Goal: Obtain resource: Obtain resource

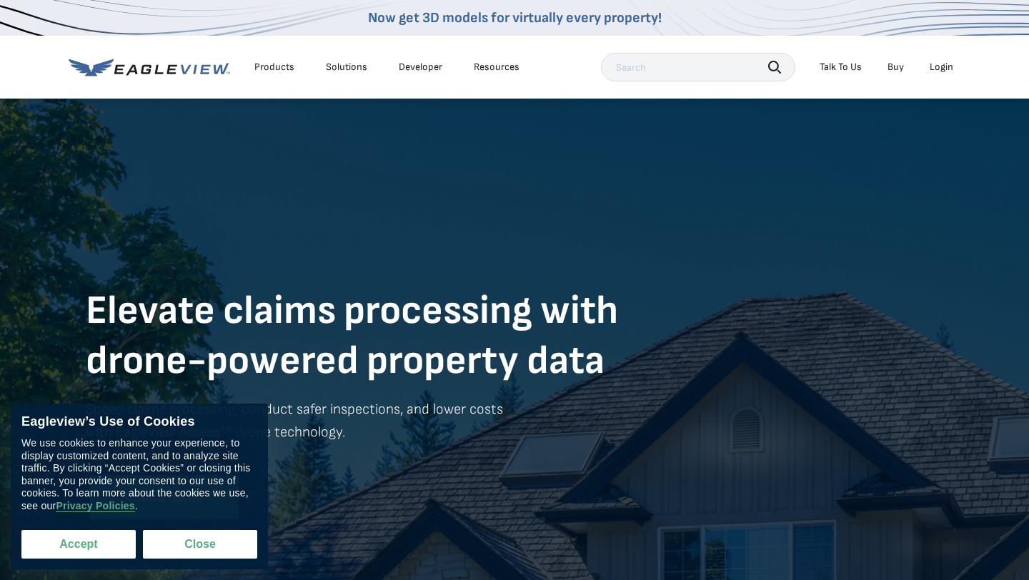
click at [95, 553] on button "Accept" at bounding box center [78, 544] width 114 height 29
checkbox input "true"
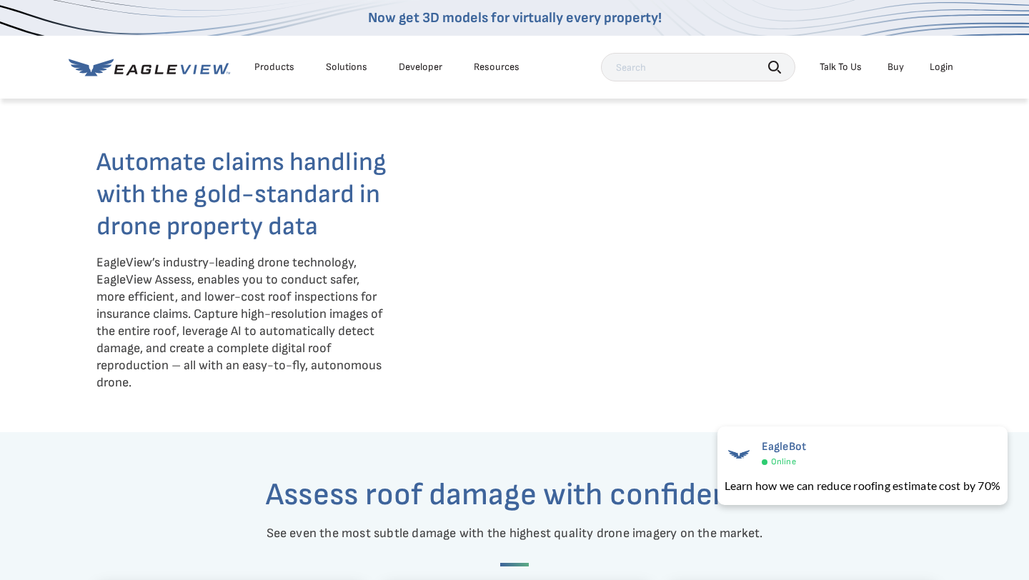
scroll to position [965, 0]
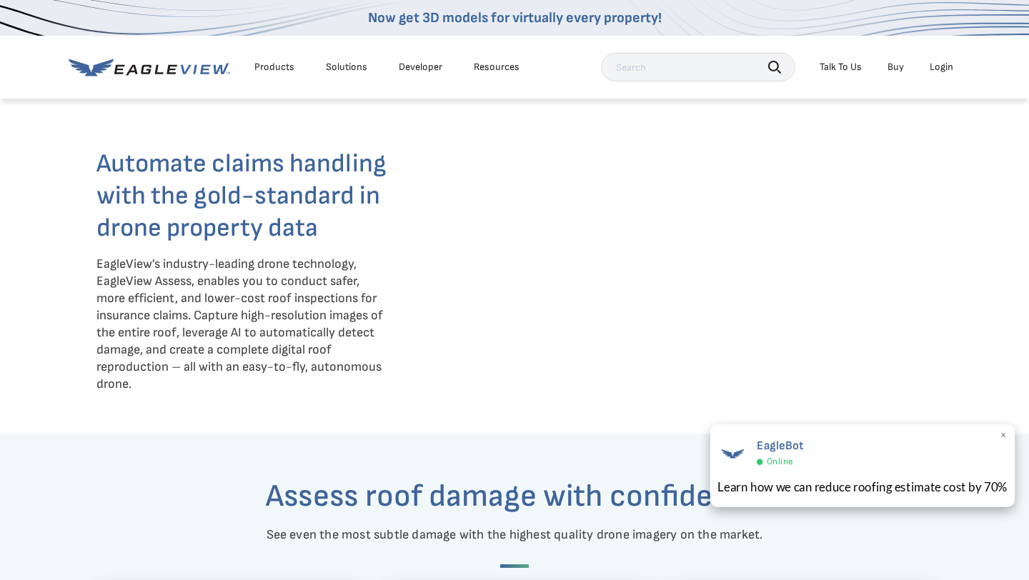
click at [1005, 440] on span "×" at bounding box center [1004, 436] width 8 height 15
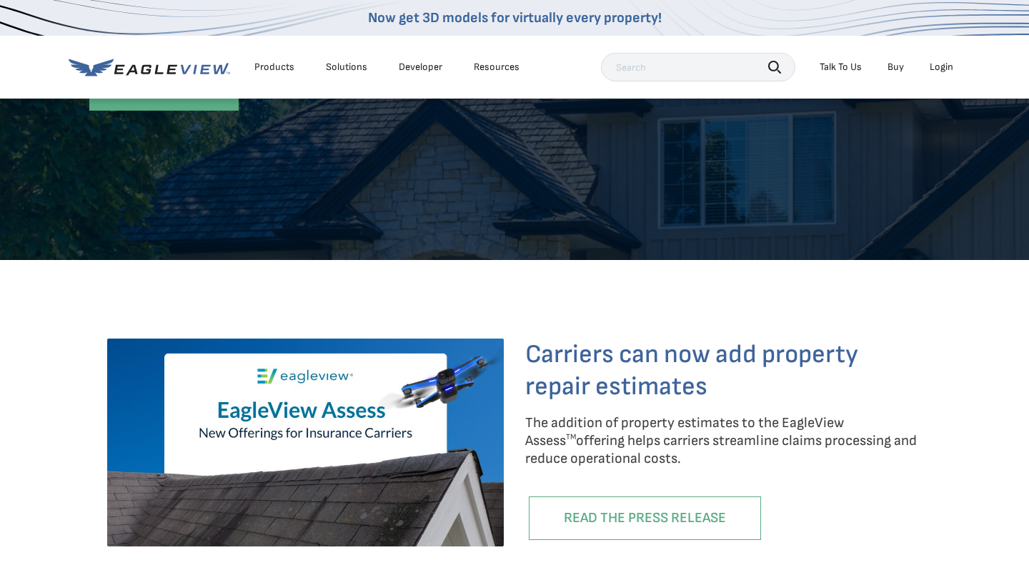
scroll to position [0, 0]
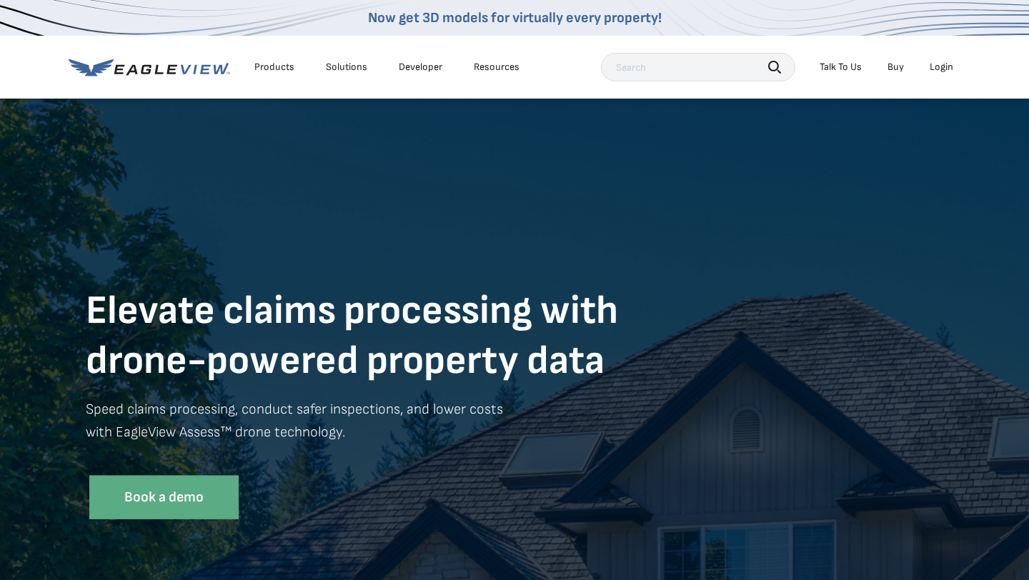
click at [336, 63] on div "Solutions" at bounding box center [346, 67] width 41 height 13
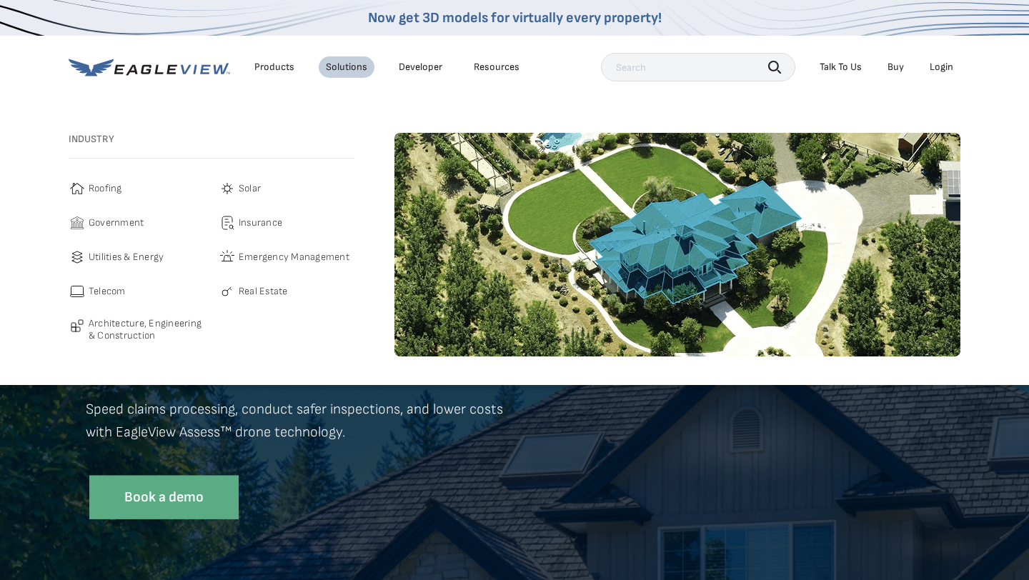
click at [105, 184] on span "Roofing" at bounding box center [106, 188] width 34 height 17
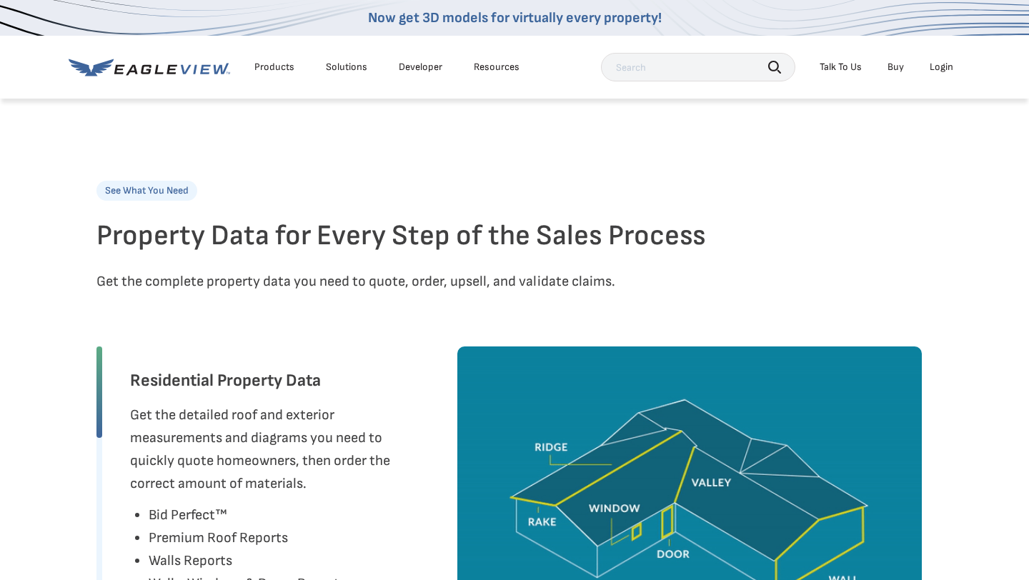
scroll to position [314, 0]
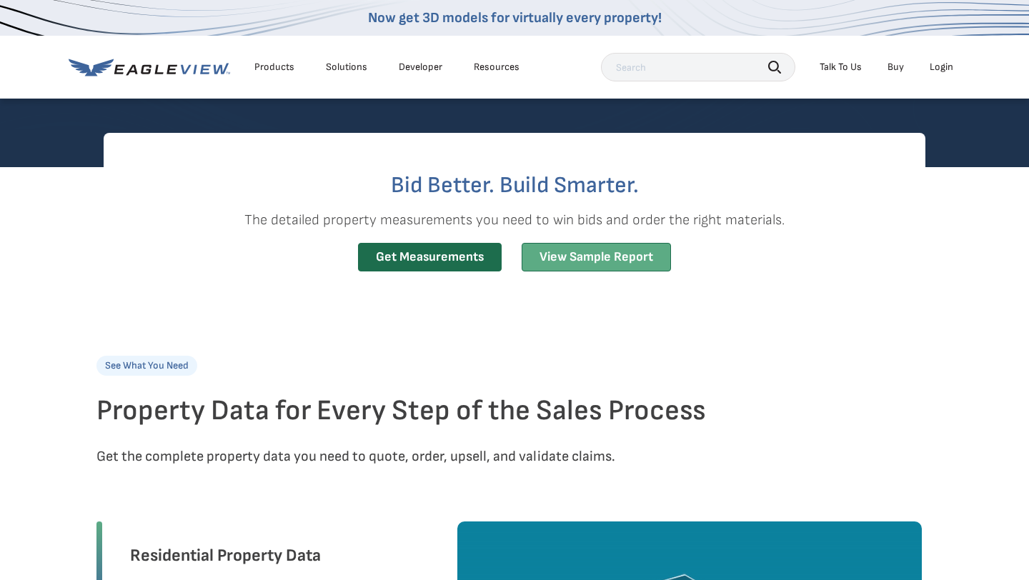
click at [591, 246] on link "View Sample Report" at bounding box center [596, 257] width 149 height 29
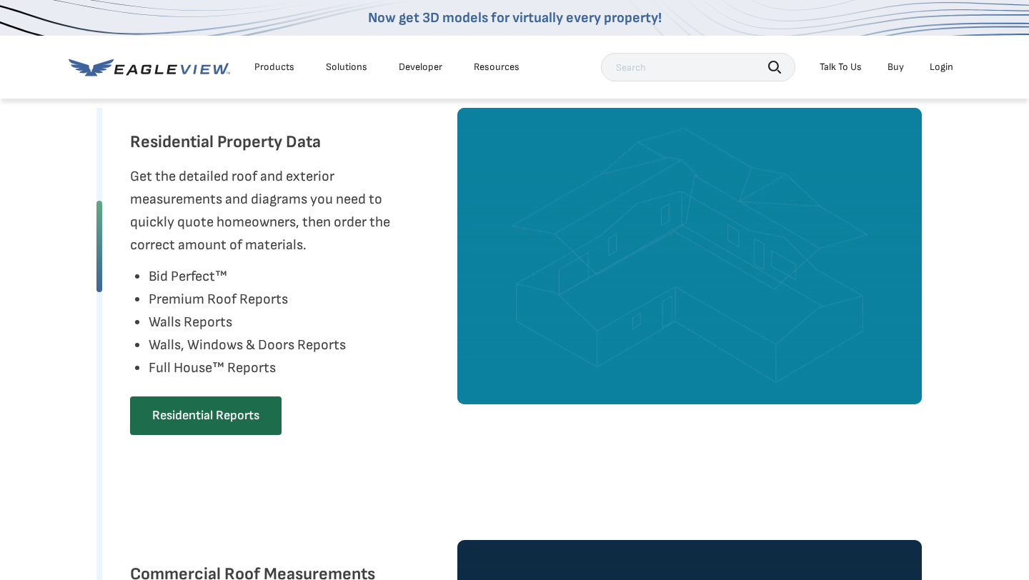
scroll to position [716, 0]
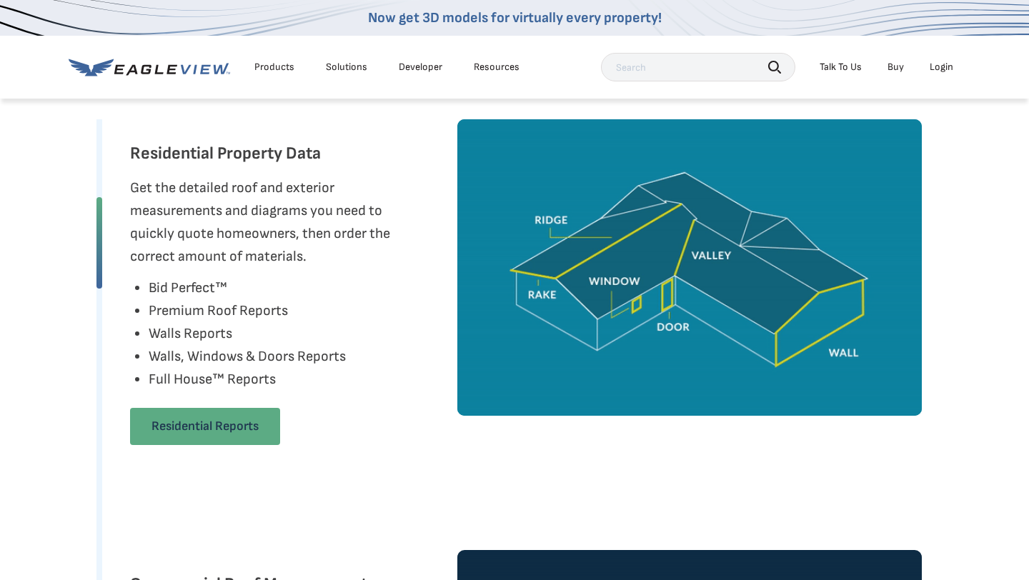
click at [242, 425] on link "Residential Reports" at bounding box center [205, 426] width 150 height 37
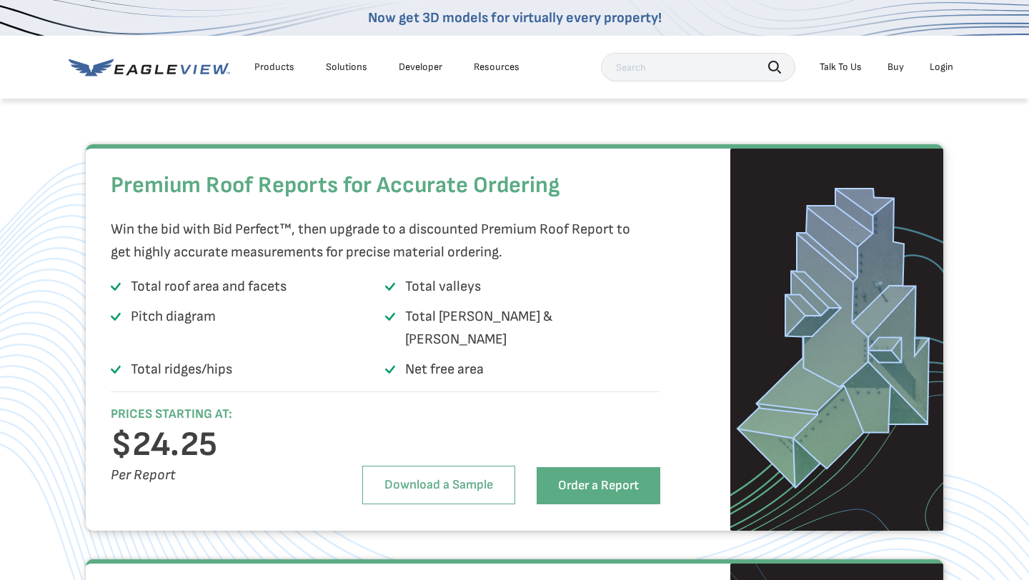
scroll to position [1926, 0]
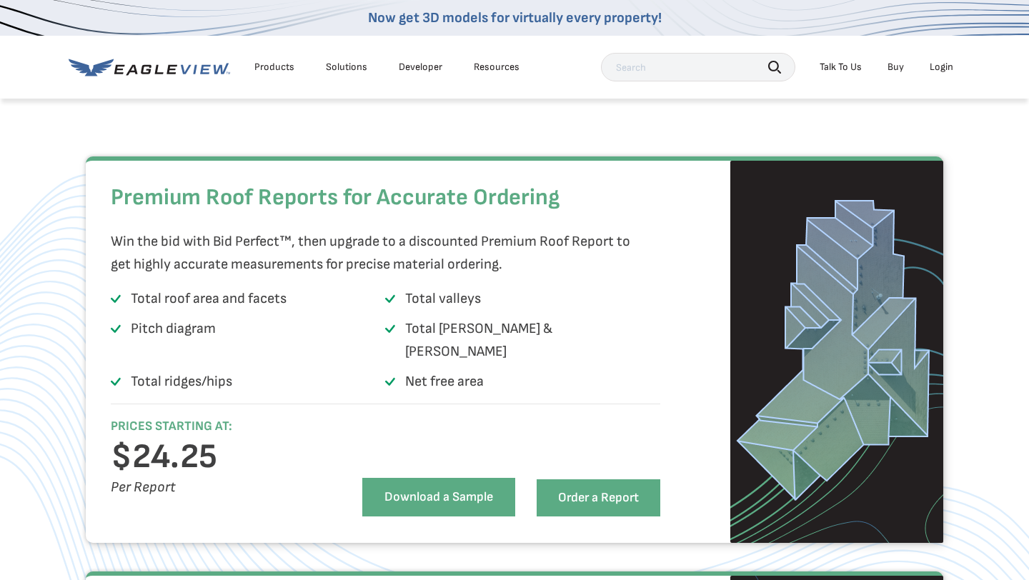
click at [431, 495] on link "Download a Sample" at bounding box center [438, 497] width 153 height 39
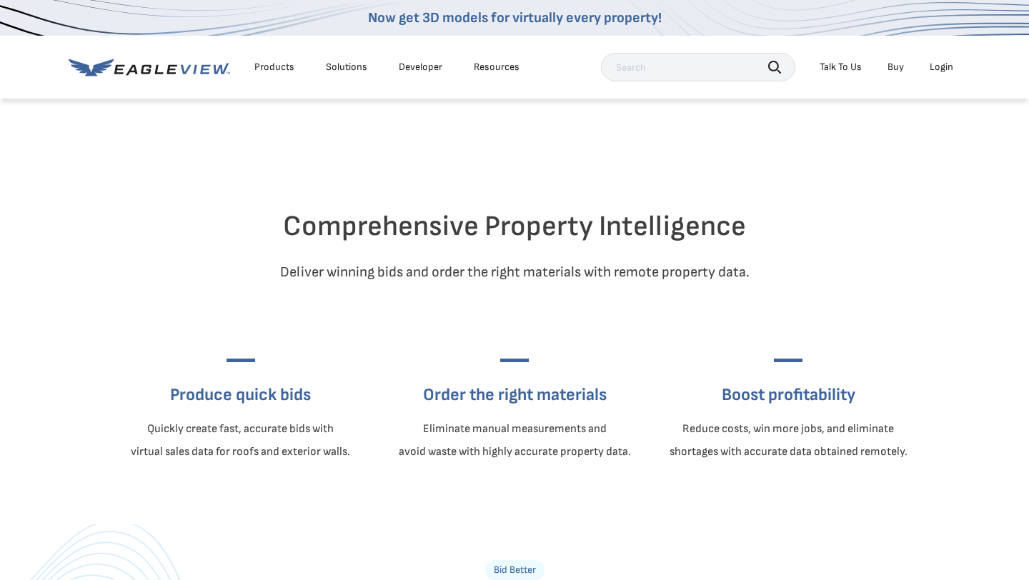
scroll to position [0, 0]
